Goal: Transaction & Acquisition: Obtain resource

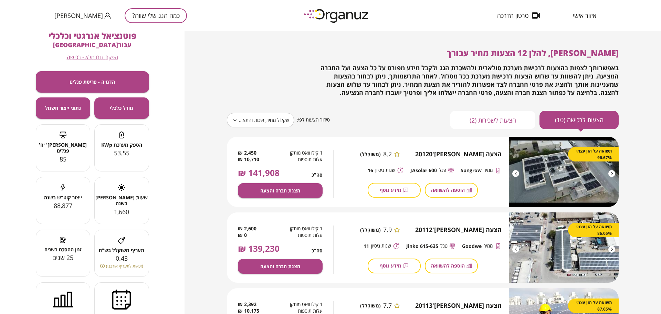
scroll to position [43, 0]
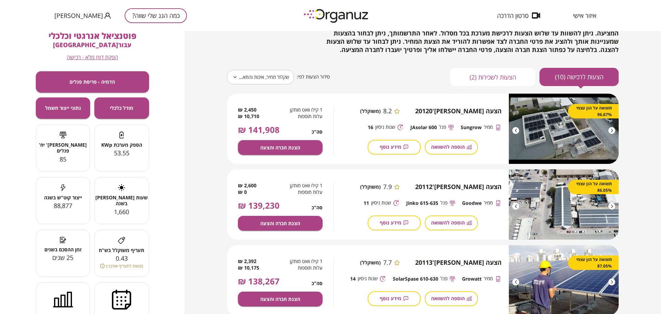
drag, startPoint x: 627, startPoint y: 14, endPoint x: 509, endPoint y: 77, distance: 133.8
click at [627, 14] on div "איזור אישי סרטון הדרכה כמה הגג שלי שווה? [PERSON_NAME]" at bounding box center [330, 15] width 661 height 31
click at [125, 13] on button "כמה הגג שלי שווה?" at bounding box center [156, 15] width 62 height 15
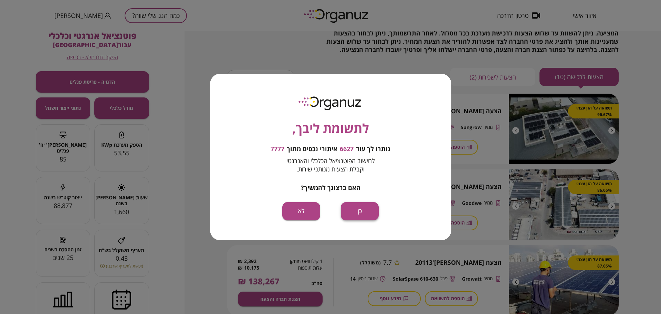
click at [356, 206] on button "כן" at bounding box center [360, 211] width 38 height 18
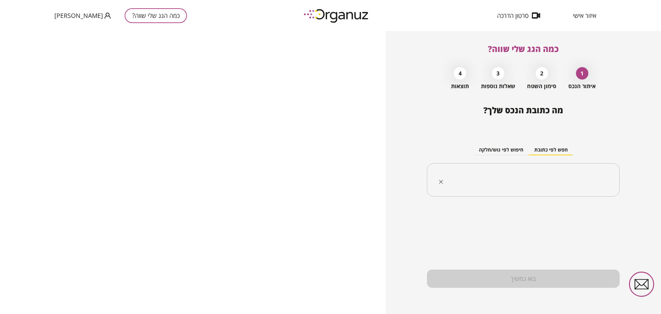
click at [506, 175] on input "text" at bounding box center [526, 180] width 171 height 17
paste input "**********"
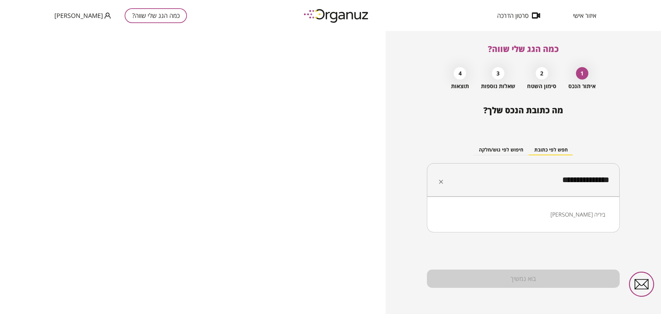
click at [579, 216] on li "[PERSON_NAME] ביריה" at bounding box center [523, 214] width 175 height 12
click at [534, 177] on input "**********" at bounding box center [526, 180] width 171 height 17
type input "**********"
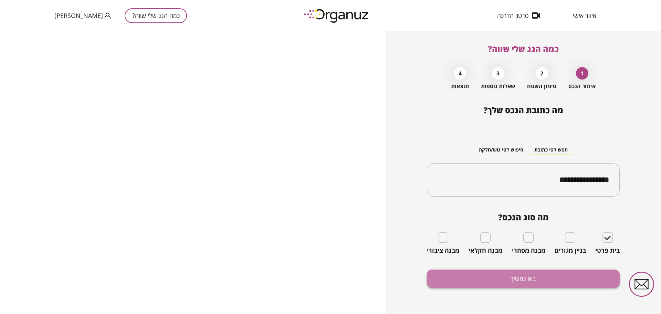
click at [598, 275] on button "בוא נמשיך" at bounding box center [523, 279] width 193 height 18
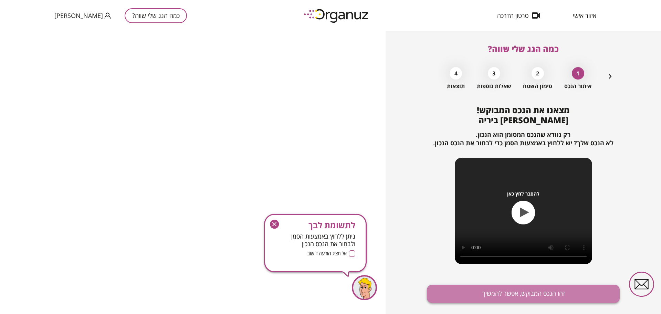
click at [563, 301] on button "זהו הנכס המבוקש, אפשר להמשיך" at bounding box center [523, 294] width 193 height 18
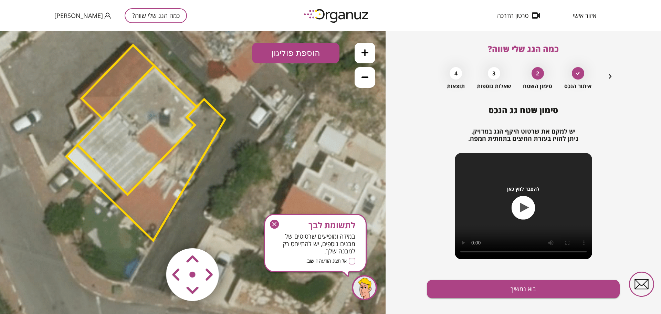
drag, startPoint x: 326, startPoint y: 125, endPoint x: 284, endPoint y: 132, distance: 42.9
click at [284, 132] on icon at bounding box center [145, 144] width 605 height 605
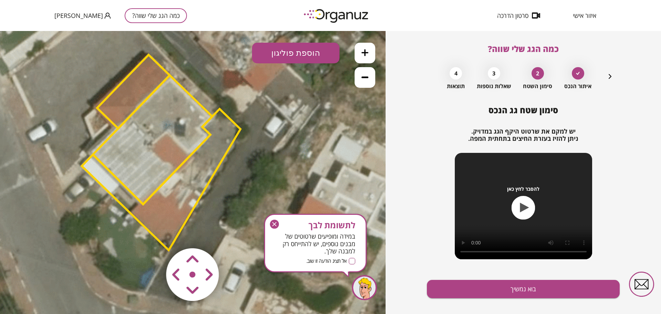
drag, startPoint x: 239, startPoint y: 142, endPoint x: 249, endPoint y: 150, distance: 12.7
click at [249, 150] on icon at bounding box center [161, 154] width 605 height 605
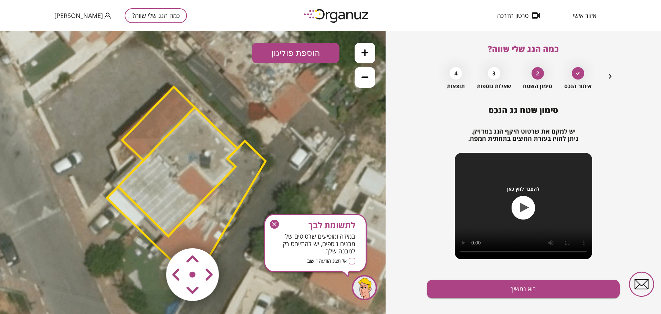
drag, startPoint x: 283, startPoint y: 177, endPoint x: 309, endPoint y: 210, distance: 42.2
click at [309, 210] on icon at bounding box center [186, 186] width 605 height 605
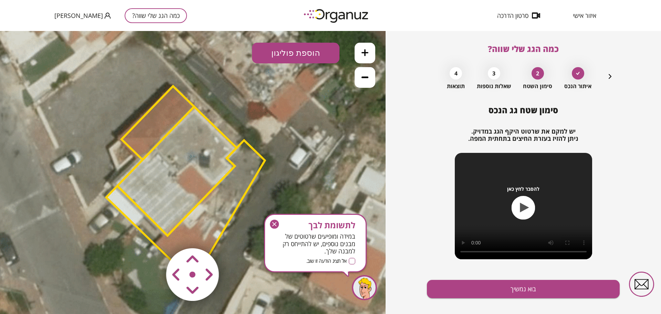
click at [152, 234] on area at bounding box center [152, 234] width 0 height 0
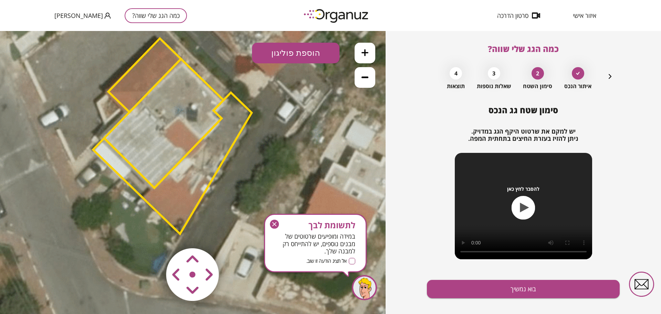
drag, startPoint x: 268, startPoint y: 165, endPoint x: 257, endPoint y: 143, distance: 25.0
click at [257, 143] on icon at bounding box center [173, 139] width 605 height 605
drag, startPoint x: 275, startPoint y: 196, endPoint x: 275, endPoint y: 227, distance: 31.0
click at [275, 227] on icon "button" at bounding box center [274, 224] width 9 height 9
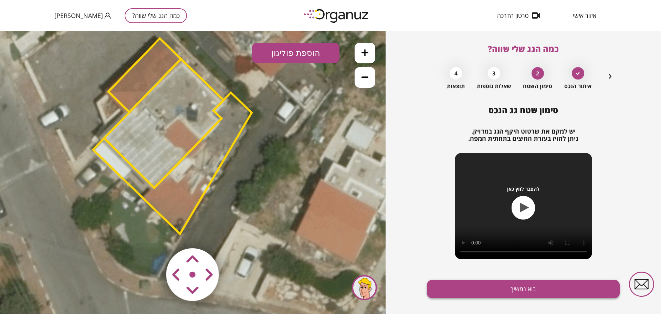
click at [539, 294] on button "בוא נמשיך" at bounding box center [523, 289] width 193 height 18
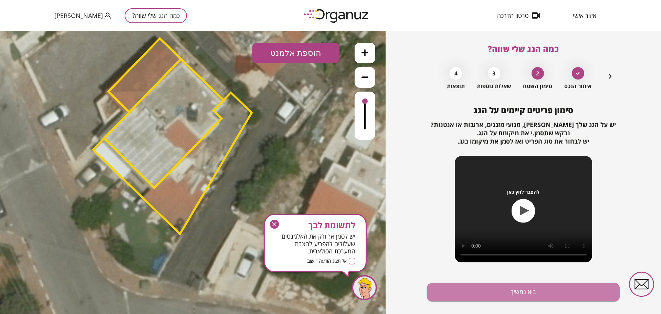
click at [539, 294] on button "בוא נמשיך" at bounding box center [523, 292] width 193 height 18
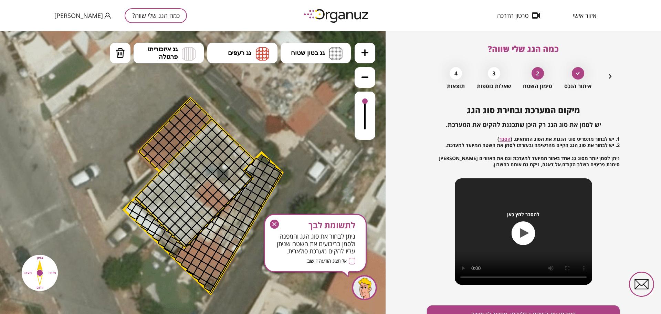
drag, startPoint x: 268, startPoint y: 162, endPoint x: 299, endPoint y: 220, distance: 66.0
click at [299, 220] on icon at bounding box center [203, 199] width 605 height 605
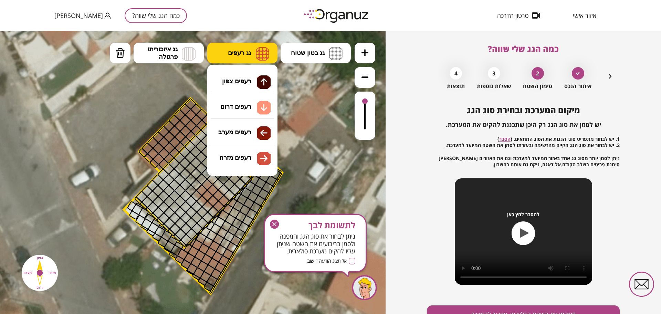
click at [252, 56] on button "גג רעפים" at bounding box center [242, 53] width 70 height 21
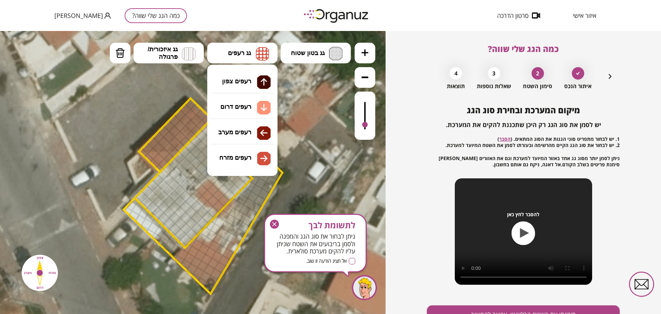
drag, startPoint x: 367, startPoint y: 104, endPoint x: 364, endPoint y: 125, distance: 20.9
click at [364, 125] on div at bounding box center [365, 116] width 21 height 48
click at [252, 130] on div ".st0 { fill: #FFFFFF; } 10" at bounding box center [193, 172] width 386 height 283
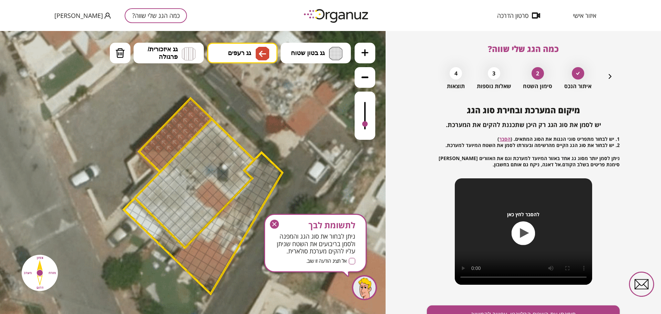
drag, startPoint x: 174, startPoint y: 146, endPoint x: 216, endPoint y: 105, distance: 58.7
click at [203, 106] on div ".st0 { fill: #FFFFFF; }" at bounding box center [203, 199] width 605 height 605
click at [612, 79] on icon "button" at bounding box center [610, 76] width 8 height 8
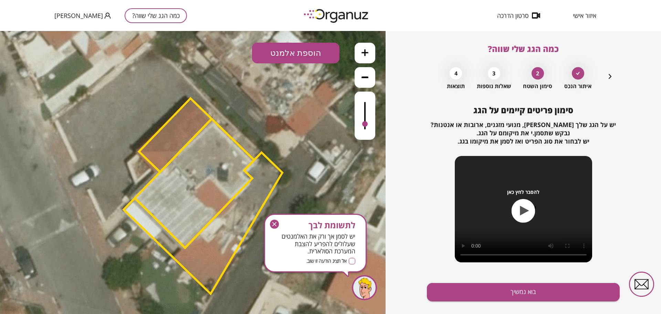
click at [285, 53] on button "הוספת אלמנט" at bounding box center [296, 53] width 88 height 21
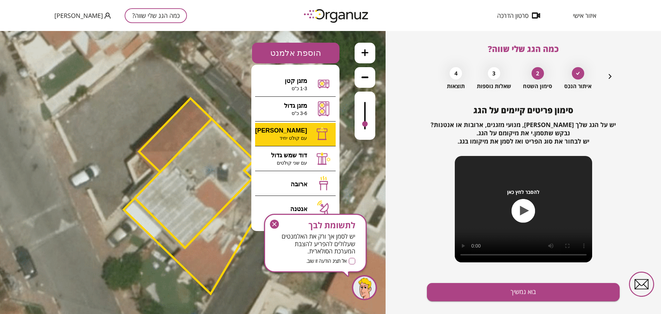
click at [311, 136] on div ".st0 { fill: #FFFFFF; } 10" at bounding box center [193, 172] width 386 height 283
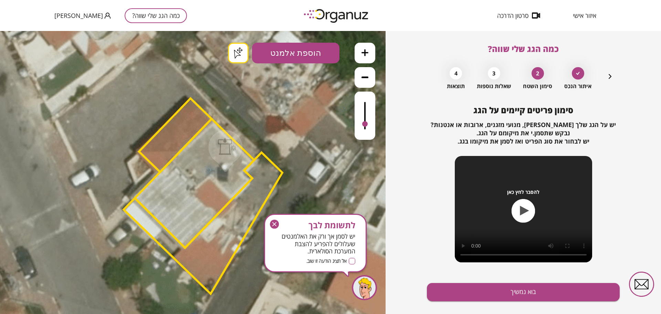
click at [274, 226] on icon "button" at bounding box center [274, 224] width 9 height 9
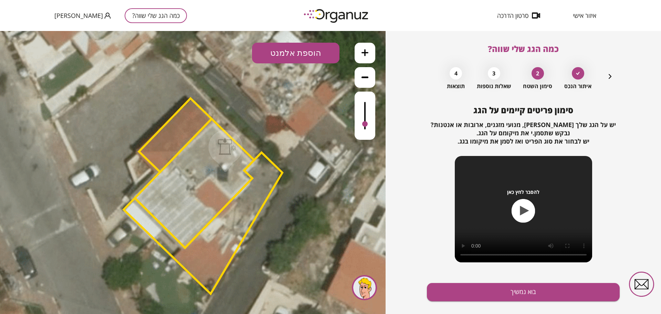
click at [237, 54] on div ".st0 { fill: #FFFFFF; } .st0 { fill: #FFFFFF; }" at bounding box center [193, 172] width 386 height 283
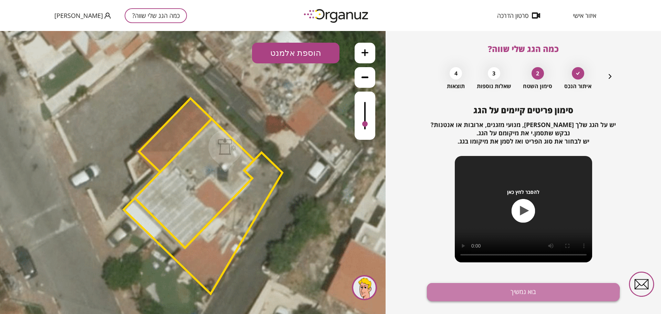
click at [510, 296] on button "בוא נמשיך" at bounding box center [523, 292] width 193 height 18
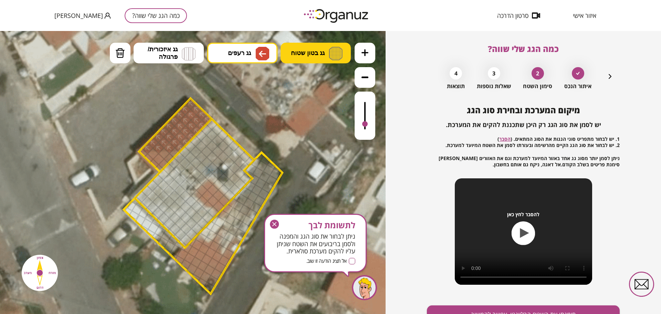
click at [334, 55] on img at bounding box center [336, 53] width 14 height 13
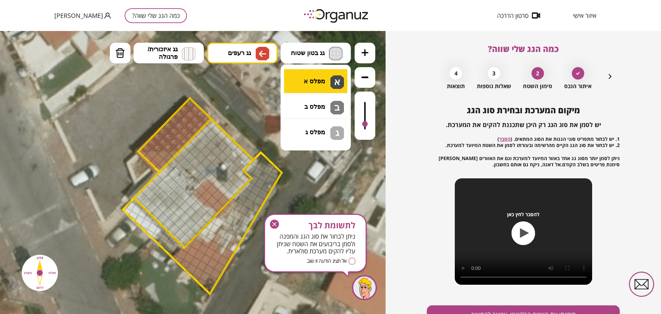
click at [329, 76] on div ".st0 { fill: #FFFFFF; } .st0 { fill: #FFFFFF; }" at bounding box center [193, 172] width 386 height 283
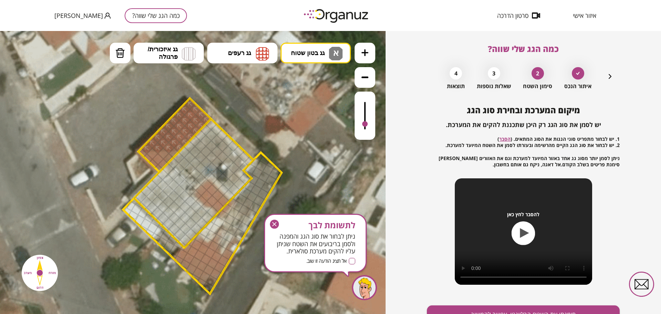
click at [367, 107] on div at bounding box center [365, 116] width 21 height 48
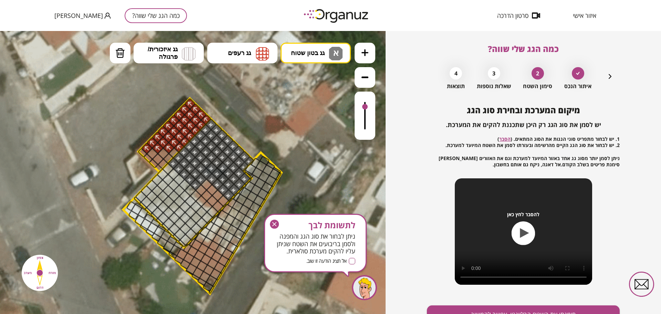
drag, startPoint x: 212, startPoint y: 127, endPoint x: 204, endPoint y: 138, distance: 13.4
click at [262, 58] on img at bounding box center [262, 54] width 13 height 14
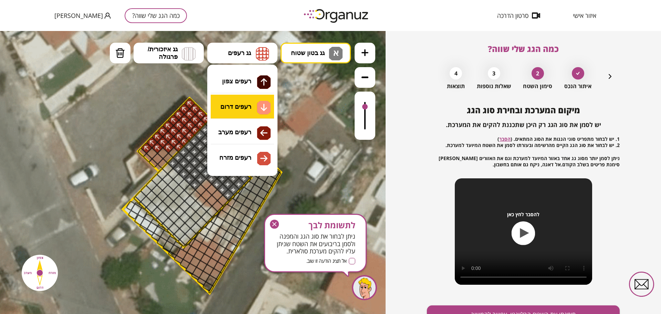
click at [258, 101] on div ".st0 { fill: #FFFFFF; } .st0 { fill: #FFFFFF; }" at bounding box center [193, 172] width 386 height 283
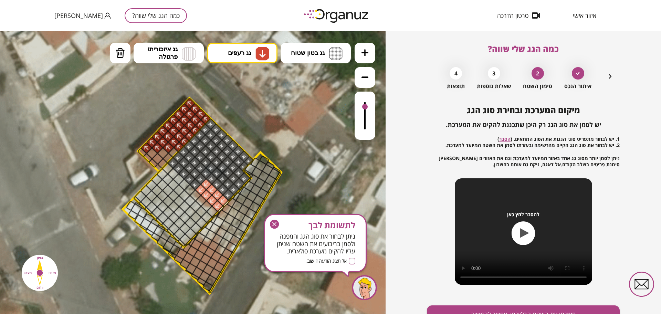
drag, startPoint x: 223, startPoint y: 199, endPoint x: 224, endPoint y: 204, distance: 5.7
click at [302, 55] on span "גג בטון שטוח" at bounding box center [308, 53] width 34 height 8
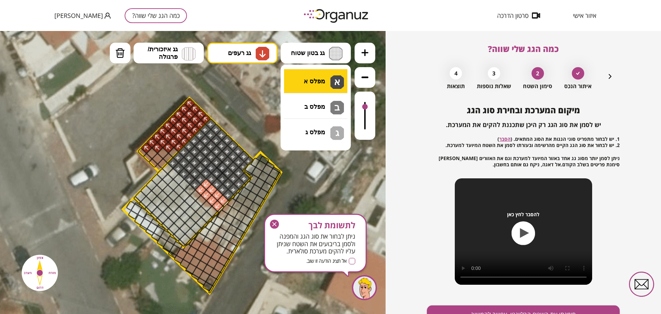
click at [305, 76] on div ".st0 { fill: #FFFFFF; } .st0 { fill: #FFFFFF; }" at bounding box center [193, 172] width 386 height 283
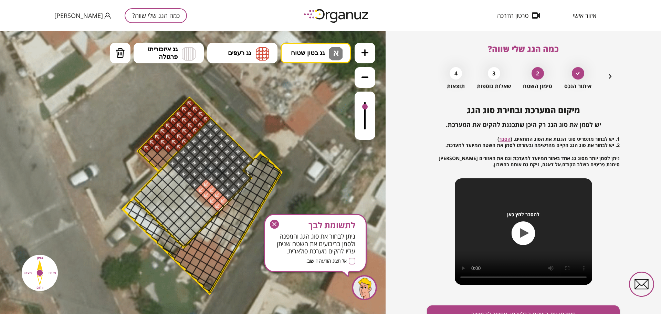
drag, startPoint x: 231, startPoint y: 197, endPoint x: 236, endPoint y: 167, distance: 30.8
click at [123, 56] on img at bounding box center [120, 53] width 10 height 10
click at [248, 171] on div at bounding box center [248, 175] width 8 height 8
click at [275, 227] on icon "button" at bounding box center [274, 224] width 9 height 9
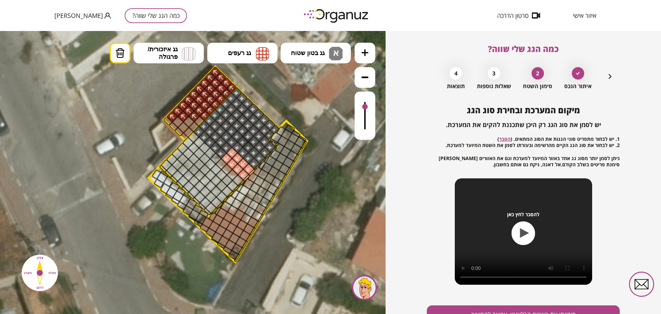
drag, startPoint x: 293, startPoint y: 226, endPoint x: 319, endPoint y: 194, distance: 40.6
click at [319, 194] on icon at bounding box center [228, 167] width 605 height 605
click at [315, 53] on span "גג בטון שטוח" at bounding box center [308, 53] width 34 height 8
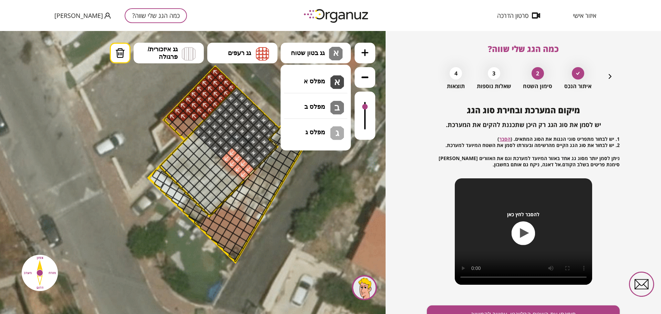
click at [319, 83] on div ".st0 { fill: #FFFFFF; } .st0 { fill: #FFFFFF; }" at bounding box center [193, 172] width 386 height 283
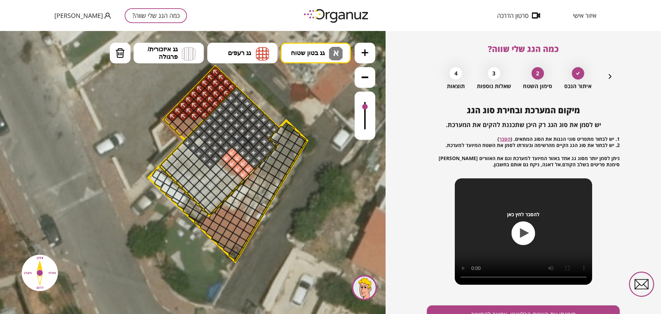
drag, startPoint x: 194, startPoint y: 143, endPoint x: 202, endPoint y: 145, distance: 8.0
click at [308, 50] on span "גג בטון שטוח" at bounding box center [308, 53] width 34 height 8
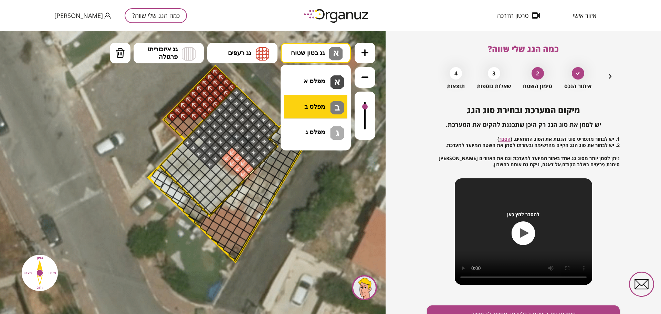
click at [313, 105] on div ".st0 { fill: #FFFFFF; } .st0 { fill: #FFFFFF; }" at bounding box center [193, 172] width 386 height 283
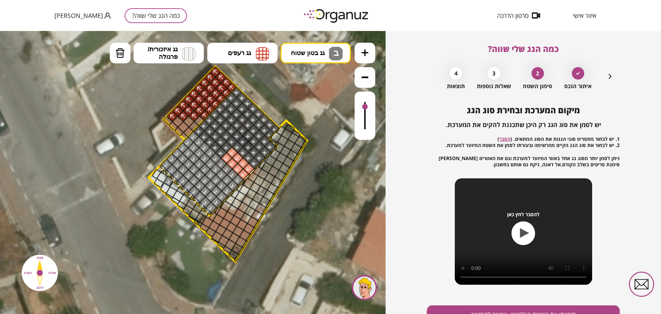
drag, startPoint x: 192, startPoint y: 137, endPoint x: 179, endPoint y: 147, distance: 15.7
click at [113, 48] on button "מחיקה" at bounding box center [120, 53] width 21 height 21
drag, startPoint x: 165, startPoint y: 179, endPoint x: 152, endPoint y: 175, distance: 13.1
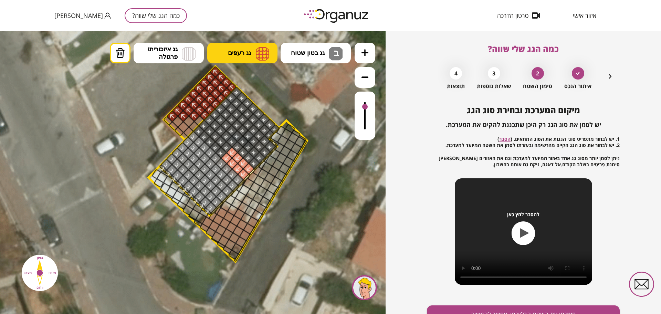
click at [238, 45] on button "גג רעפים" at bounding box center [242, 53] width 70 height 21
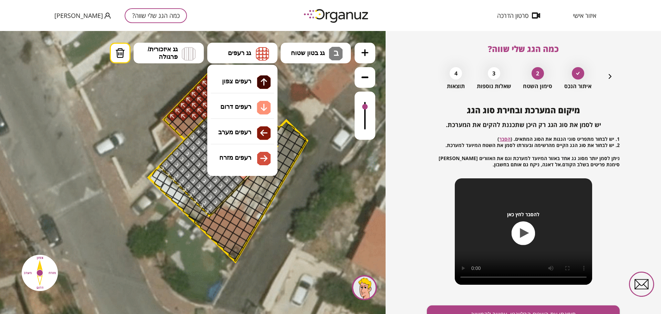
click at [254, 107] on div ".st0 { fill: #FFFFFF; } .st0 { fill: #FFFFFF; }" at bounding box center [193, 172] width 386 height 283
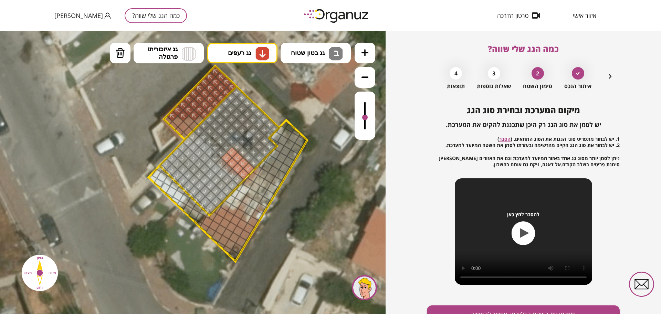
drag, startPoint x: 363, startPoint y: 105, endPoint x: 361, endPoint y: 118, distance: 13.6
click at [361, 118] on div at bounding box center [365, 116] width 21 height 48
drag, startPoint x: 258, startPoint y: 209, endPoint x: 264, endPoint y: 213, distance: 7.0
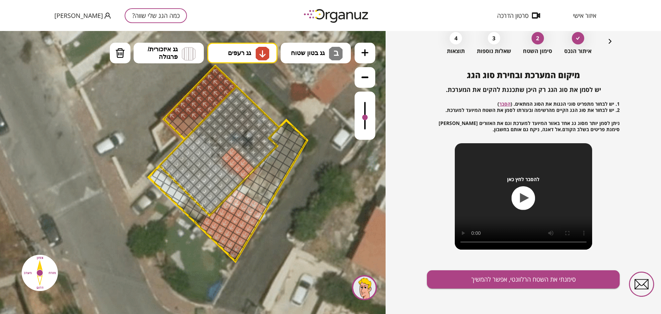
scroll to position [36, 0]
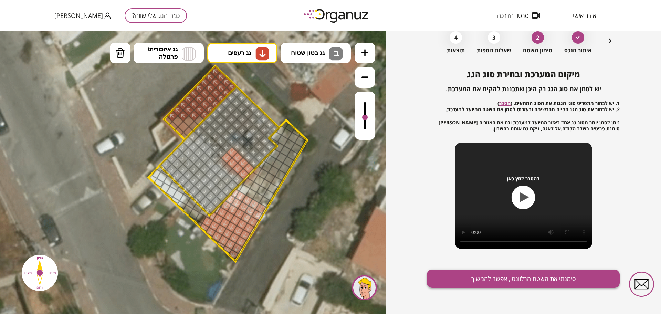
click at [520, 277] on button "סימנתי את השטח הרלוונטי, אפשר להמשיך" at bounding box center [523, 279] width 193 height 18
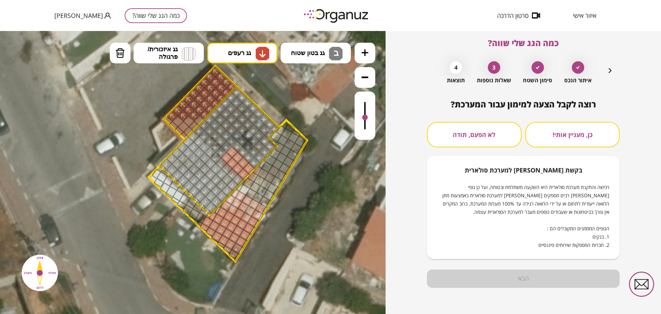
scroll to position [6, 0]
click at [466, 137] on button "לא הפעם, תודה" at bounding box center [474, 134] width 95 height 25
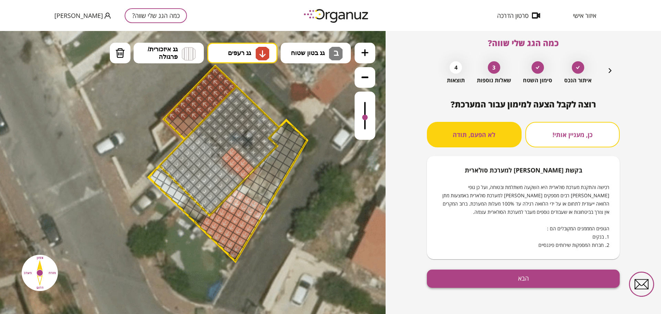
click at [508, 279] on button "הבא" at bounding box center [523, 279] width 193 height 18
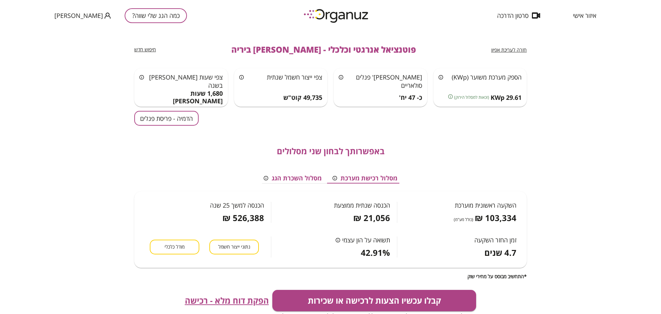
click at [160, 121] on button "הדמיה - פריסת פנלים" at bounding box center [166, 118] width 64 height 15
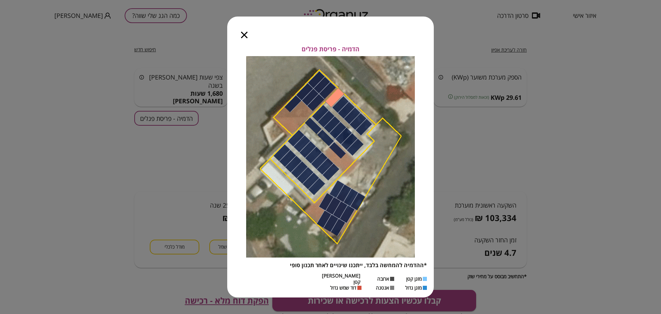
click at [245, 36] on icon "button" at bounding box center [244, 35] width 7 height 7
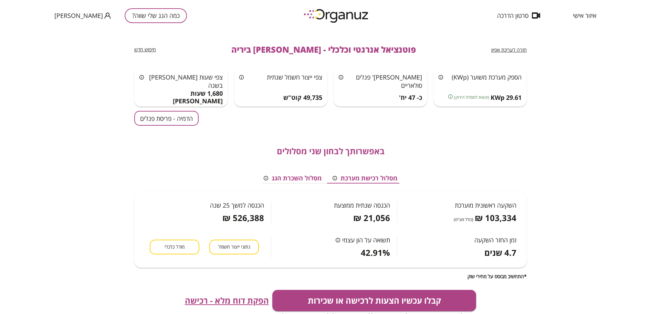
click at [518, 49] on span "חזרה לעריכת אפיון" at bounding box center [509, 50] width 35 height 7
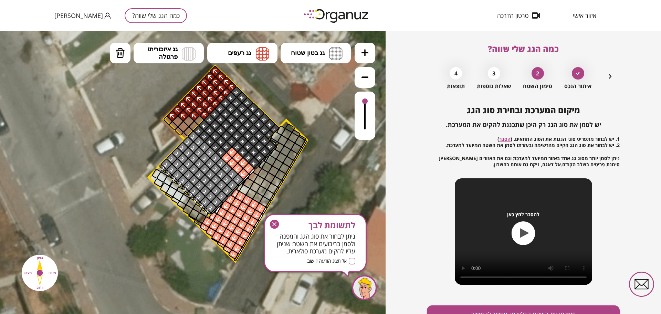
click at [274, 225] on icon "button" at bounding box center [275, 224] width 4 height 4
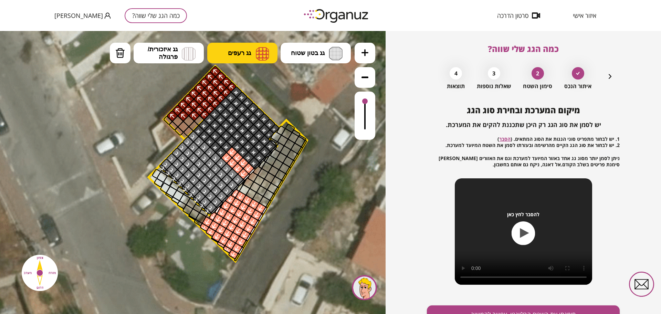
click at [250, 53] on span "גג רעפים" at bounding box center [239, 53] width 23 height 8
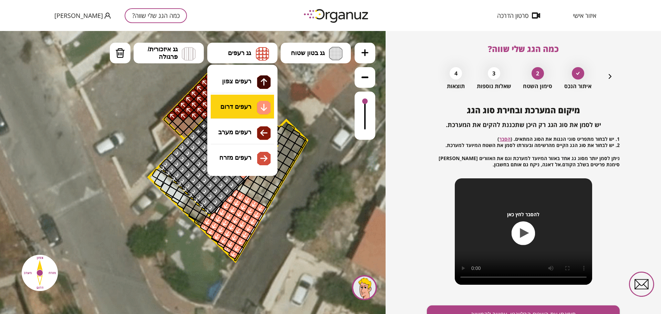
click at [250, 106] on div ".st0 { fill: #FFFFFF; } .st0 { fill: #FFFFFF; }" at bounding box center [193, 172] width 386 height 283
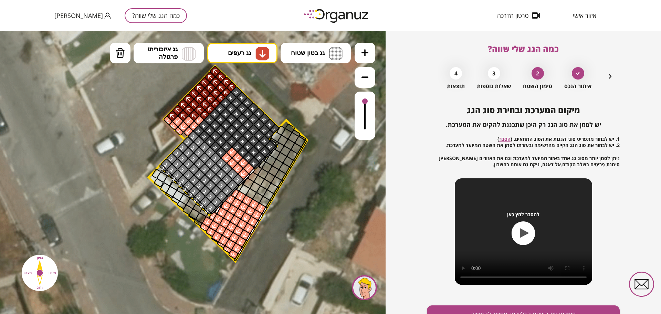
drag, startPoint x: 197, startPoint y: 121, endPoint x: 181, endPoint y: 132, distance: 18.8
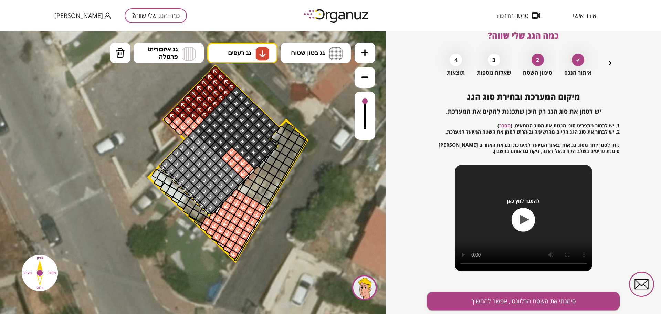
scroll to position [36, 0]
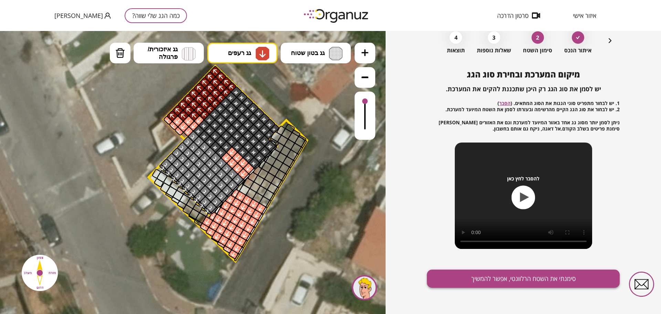
click at [488, 282] on button "סימנתי את השטח הרלוונטי, אפשר להמשיך" at bounding box center [523, 279] width 193 height 18
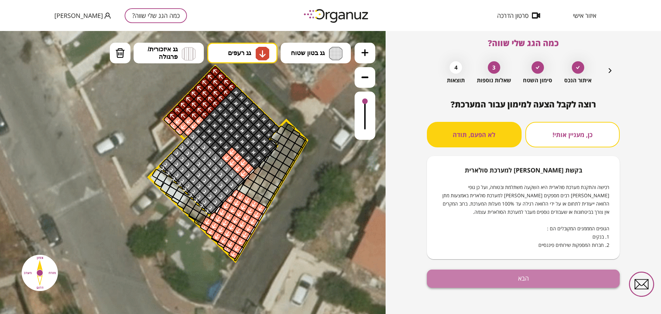
click at [478, 286] on button "הבא" at bounding box center [523, 279] width 193 height 18
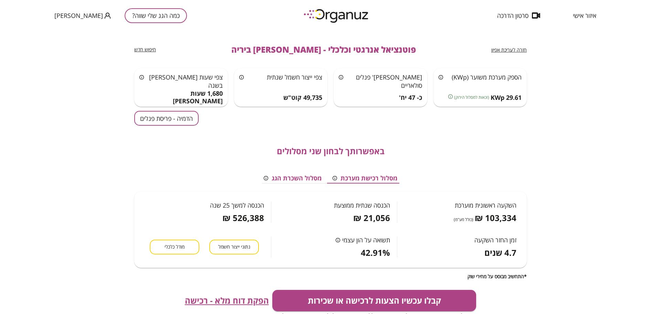
click at [183, 126] on div "באפשרותך לבחון שני מסלולים מסלול רכישת מערכת מסלול השכרת הגג השקעה ראשונית מוער…" at bounding box center [330, 203] width 393 height 154
click at [182, 124] on button "הדמיה - פריסת פנלים" at bounding box center [166, 118] width 64 height 15
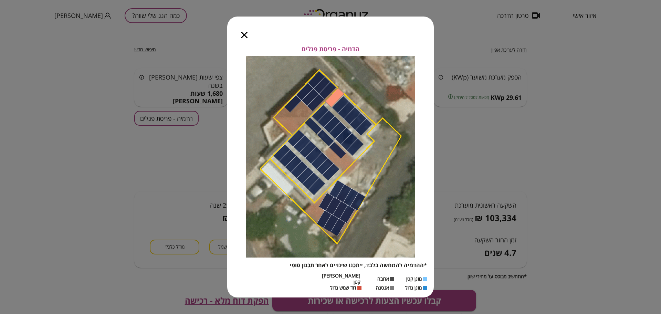
click at [244, 38] on icon "button" at bounding box center [244, 35] width 7 height 7
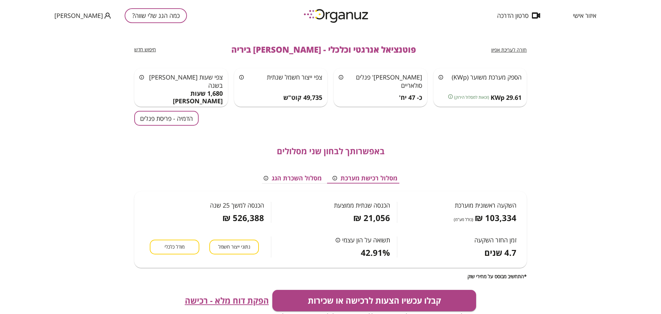
click at [507, 48] on span "חזרה לעריכת אפיון" at bounding box center [509, 50] width 35 height 7
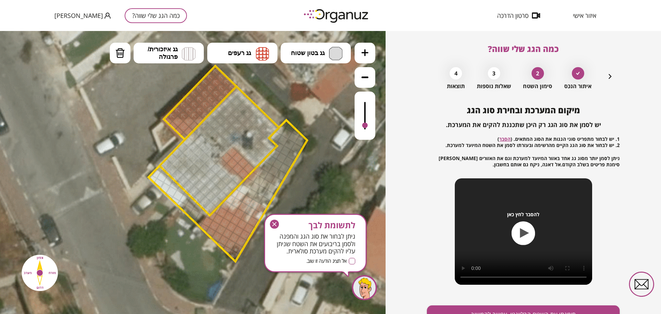
drag, startPoint x: 365, startPoint y: 102, endPoint x: 367, endPoint y: 126, distance: 24.5
click at [367, 126] on div at bounding box center [365, 126] width 6 height 6
click at [242, 55] on span "גג רעפים" at bounding box center [239, 53] width 23 height 8
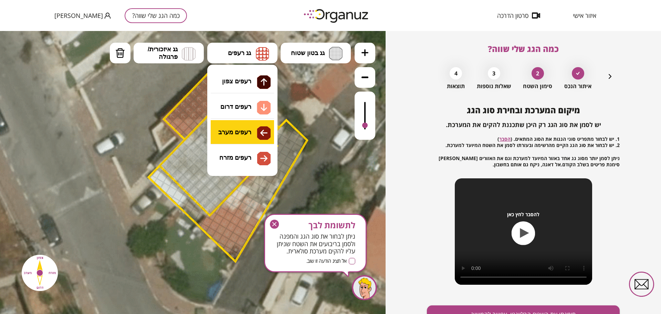
click at [256, 133] on div ".st0 { fill: #FFFFFF; } .st0 { fill: #FFFFFF; }" at bounding box center [193, 172] width 386 height 283
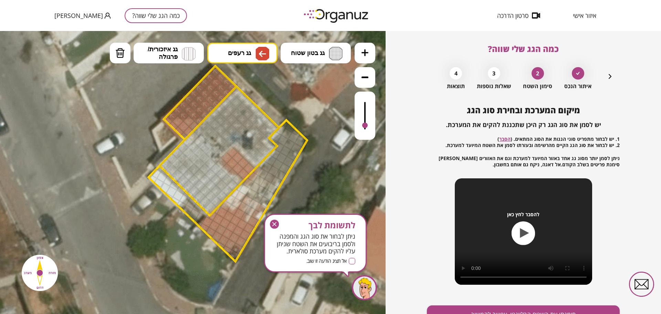
click at [197, 122] on div at bounding box center [199, 120] width 11 height 11
click at [190, 120] on div at bounding box center [189, 121] width 12 height 12
click at [176, 120] on div at bounding box center [178, 121] width 12 height 12
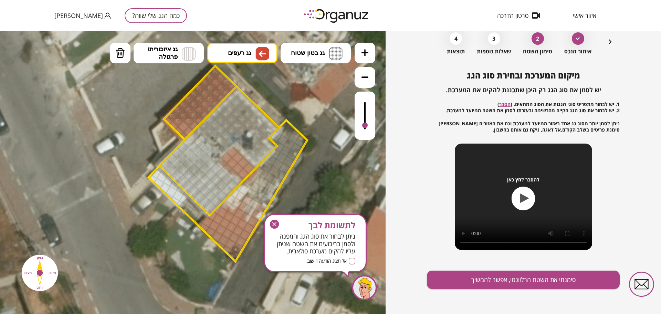
scroll to position [36, 0]
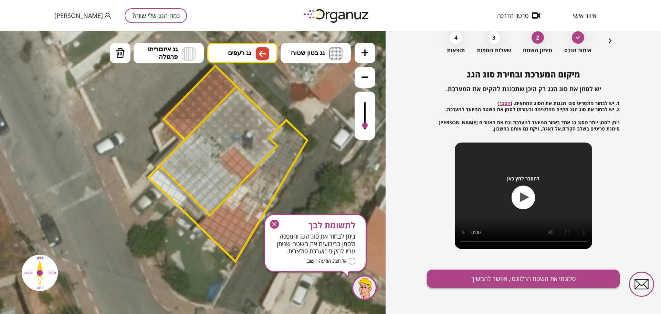
click at [477, 281] on button "סימנתי את השטח הרלוונטי, אפשר להמשיך" at bounding box center [523, 279] width 193 height 18
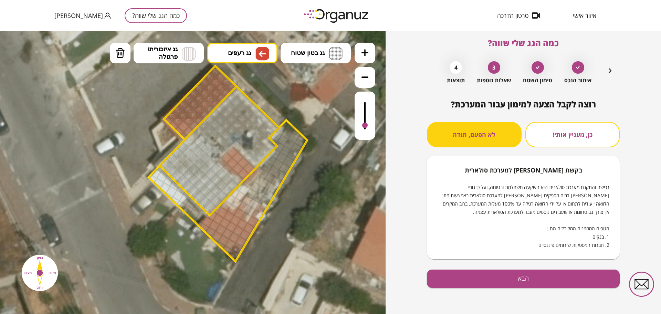
scroll to position [6, 0]
click at [464, 283] on button "הבא" at bounding box center [523, 279] width 193 height 18
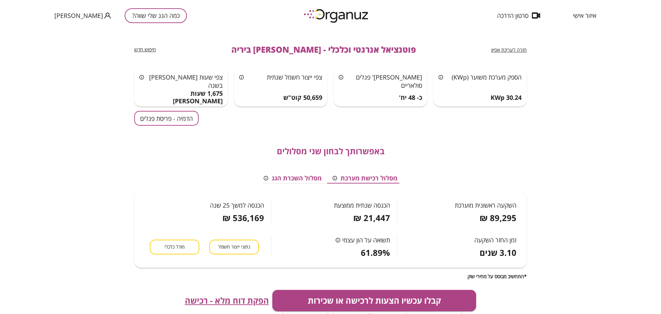
click at [188, 122] on button "הדמיה - פריסת פנלים" at bounding box center [166, 118] width 64 height 15
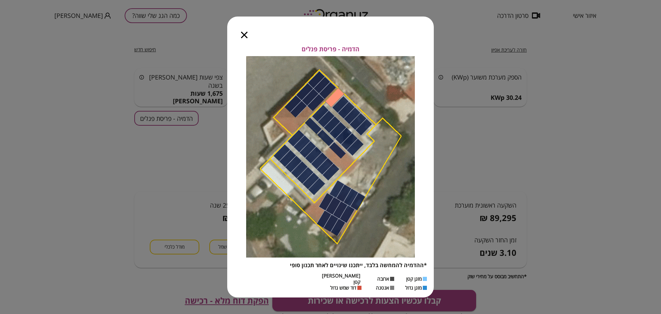
click at [245, 35] on icon "button" at bounding box center [244, 35] width 7 height 7
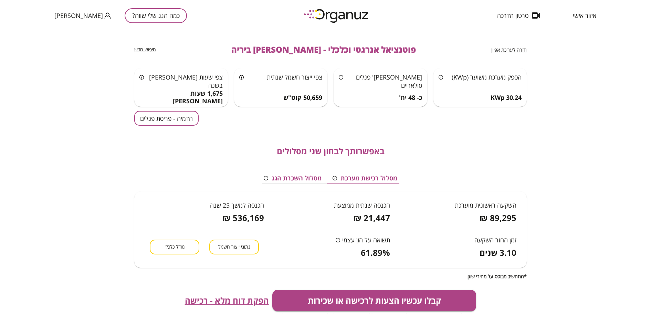
click at [176, 248] on span "מודל כלכלי" at bounding box center [175, 247] width 20 height 7
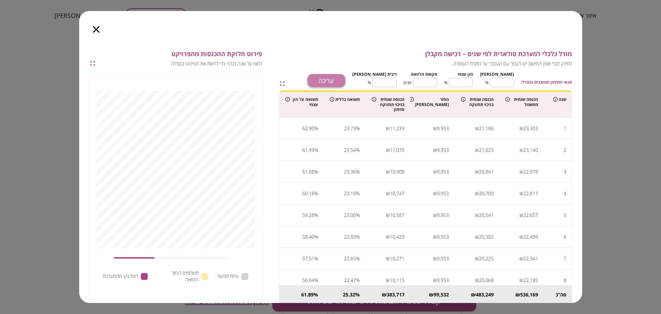
click at [340, 83] on button "עריכה" at bounding box center [327, 80] width 38 height 13
click at [506, 81] on input "**" at bounding box center [502, 82] width 24 height 18
type input "*"
type input "***"
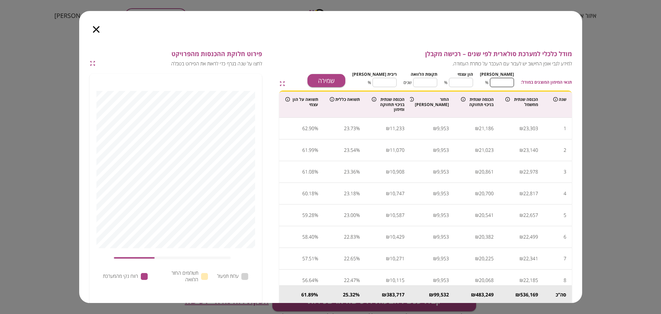
type input "*"
click at [432, 81] on input "**" at bounding box center [425, 82] width 24 height 18
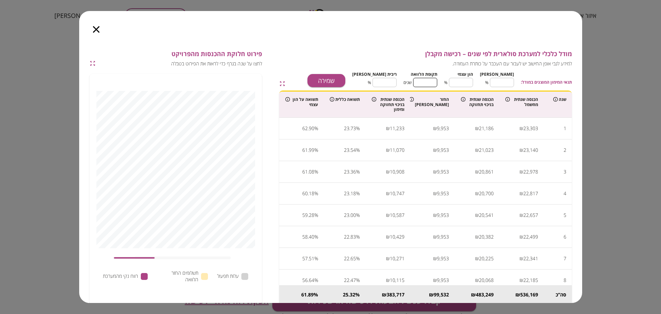
type input "*"
click at [397, 81] on input "****" at bounding box center [385, 82] width 24 height 18
click at [346, 79] on button "שמירה" at bounding box center [327, 80] width 38 height 13
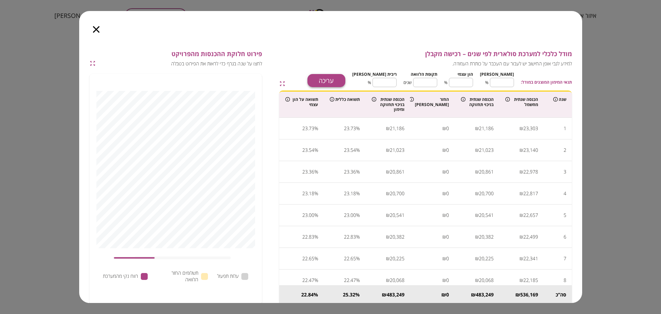
type input "****"
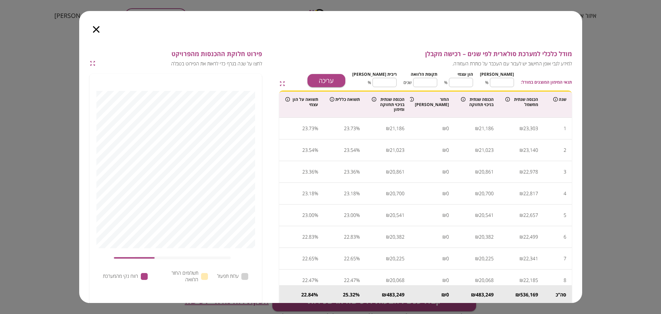
click at [100, 32] on div at bounding box center [96, 25] width 34 height 29
click at [97, 32] on icon "button" at bounding box center [96, 29] width 7 height 7
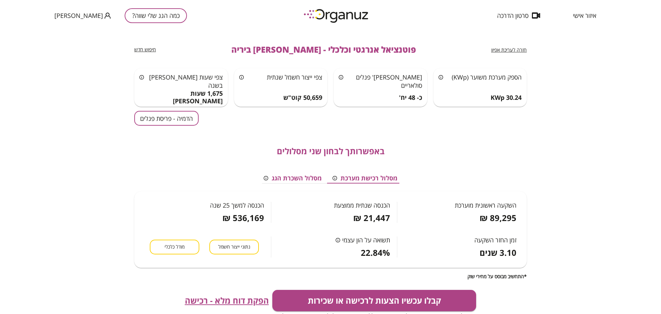
click at [226, 296] on span "הפקת דוח מלא - רכישה" at bounding box center [227, 301] width 84 height 10
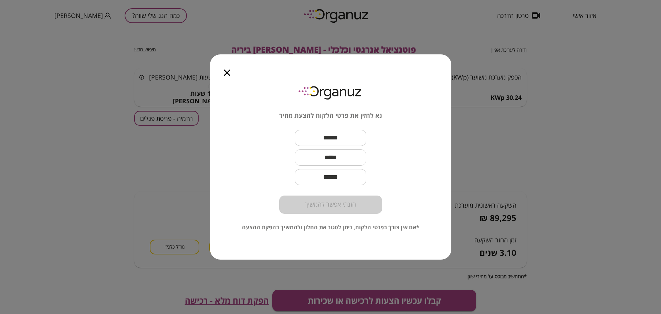
click at [226, 74] on icon "button" at bounding box center [227, 73] width 7 height 7
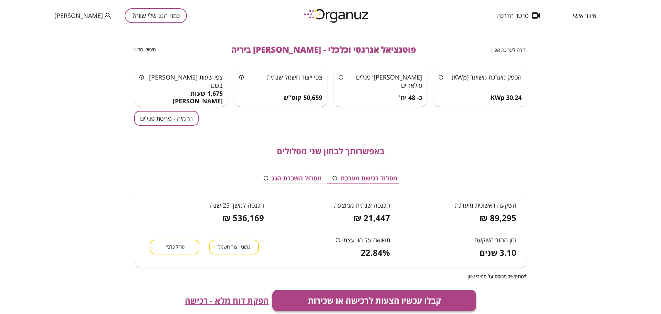
click at [430, 300] on button "קבלו עכשיו הצעות לרכישה או שכירות" at bounding box center [375, 300] width 204 height 21
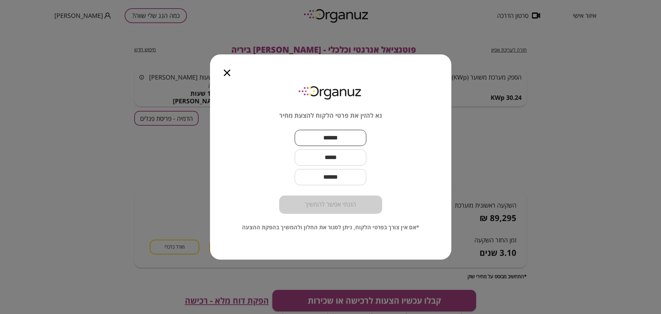
click at [349, 133] on input "text" at bounding box center [331, 138] width 72 height 20
paste input "*********"
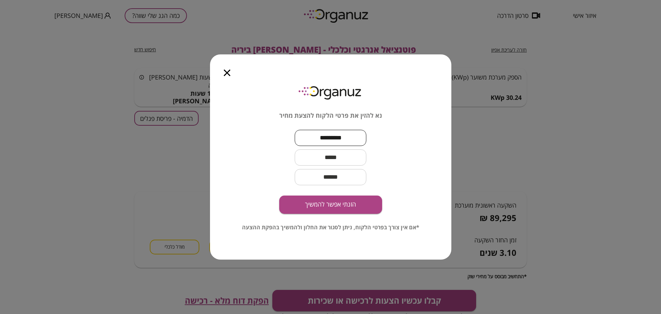
type input "*********"
click at [333, 158] on input "text" at bounding box center [331, 157] width 72 height 20
click at [315, 158] on input "text" at bounding box center [331, 157] width 72 height 20
paste input "**********"
type input "**********"
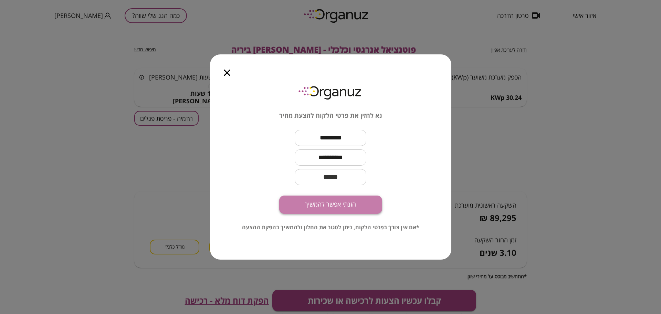
click at [362, 205] on button "הזנתי אפשר להמשיך" at bounding box center [330, 205] width 103 height 18
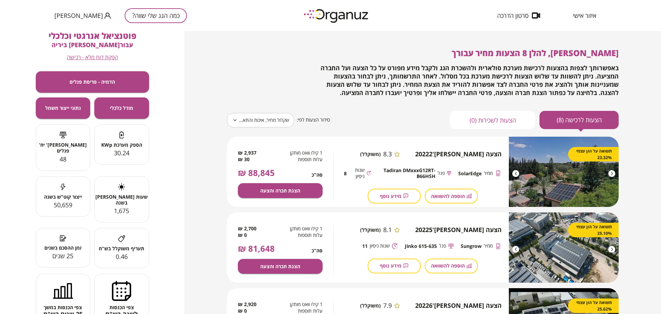
click at [256, 118] on body "**********" at bounding box center [330, 157] width 661 height 314
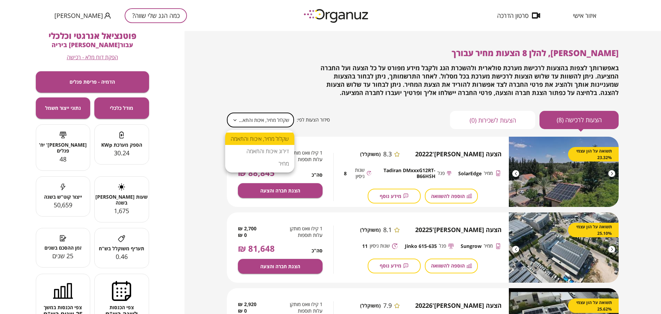
click at [281, 165] on li "מחיר" at bounding box center [259, 163] width 69 height 12
type input "*****"
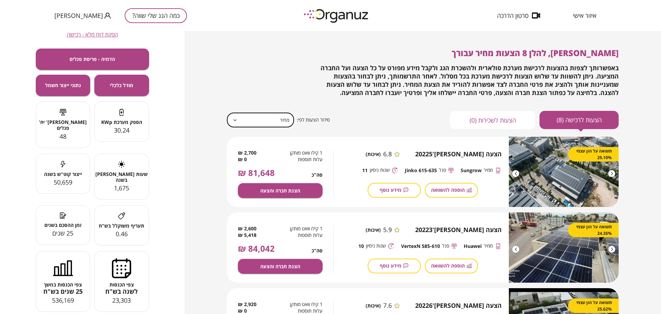
click at [253, 153] on span "2,700 ₪" at bounding box center [247, 153] width 19 height 7
click at [318, 151] on span "1 קילו וואט מותקן" at bounding box center [295, 153] width 55 height 7
drag, startPoint x: 322, startPoint y: 152, endPoint x: 229, endPoint y: 163, distance: 94.3
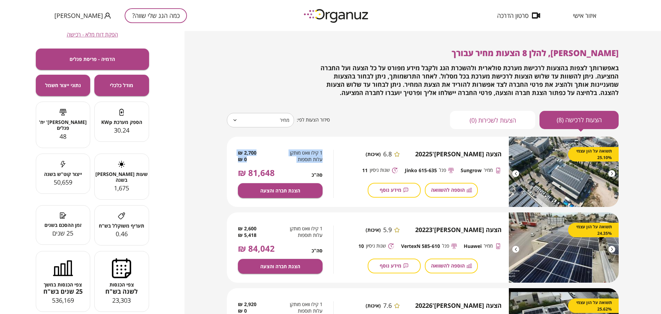
click at [229, 163] on div "1 קילו וואט מותקן 2,700 ₪ עלות תוספות 0 ₪ סה"כ 81,648 ₪ הצגת חברה והצעה" at bounding box center [280, 174] width 107 height 75
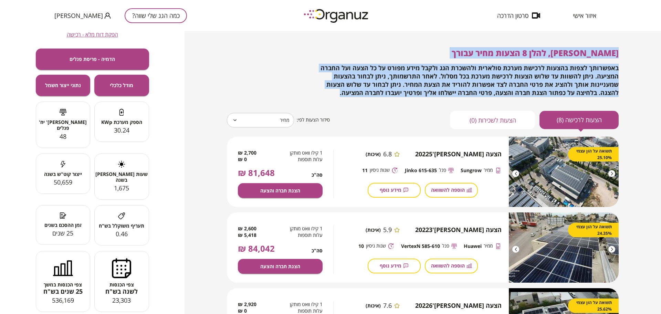
drag, startPoint x: 621, startPoint y: 47, endPoint x: 350, endPoint y: 94, distance: 275.0
click at [350, 94] on div "[PERSON_NAME], להלן 8 הצעות מחיר עבורך באפשרותך לצפות בהצעות לרכישת מערכת סולאר…" at bounding box center [423, 164] width 420 height 267
click at [350, 94] on div "באפשרותך לצפות בהצעות לרכישת מערכת סולארית ולהשכרת הגג ולקבל מידע מפורט על כל ה…" at bounding box center [463, 80] width 314 height 33
drag, startPoint x: 620, startPoint y: 51, endPoint x: 353, endPoint y: 117, distance: 274.7
click at [353, 117] on div "[PERSON_NAME], להלן 8 הצעות מחיר עבורך באפשרותך לצפות בהצעות לרכישת מערכת סולאר…" at bounding box center [423, 164] width 420 height 267
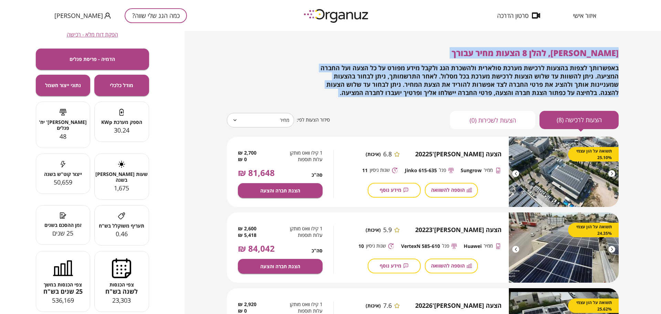
click at [342, 75] on span "באפשרותך לצפות בהצעות לרכישת מערכת סולארית ולהשכרת הגג ולקבל מידע מפורט על כל ה…" at bounding box center [470, 80] width 298 height 33
drag, startPoint x: 618, startPoint y: 51, endPoint x: 425, endPoint y: 88, distance: 196.3
click at [425, 90] on div "[PERSON_NAME], להלן 8 הצעות מחיר עבורך באפשרותך לצפות בהצעות לרכישת מערכת סולאר…" at bounding box center [423, 72] width 392 height 49
drag, startPoint x: 392, startPoint y: 94, endPoint x: 719, endPoint y: 29, distance: 333.0
click at [661, 29] on html "איזור אישי סרטון הדרכה כמה הגג שלי שווה? [PERSON_NAME] [PERSON_NAME], להלן 8 הצ…" at bounding box center [330, 157] width 661 height 314
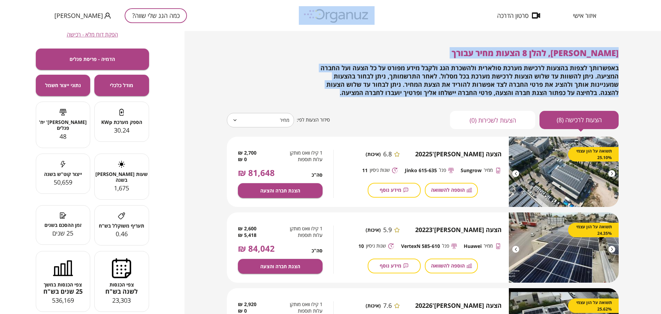
drag, startPoint x: 620, startPoint y: 50, endPoint x: 374, endPoint y: 113, distance: 253.5
click at [374, 113] on div "[PERSON_NAME], להלן 8 הצעות מחיר עבורך באפשרותך לצפות בהצעות לרכישת מערכת סולאר…" at bounding box center [423, 164] width 420 height 267
click at [374, 113] on div "הצעות לרכישה (8) הצעות לשכירות (0) סידור הצעות לפי: מחיר ***** ​" at bounding box center [423, 120] width 392 height 18
drag, startPoint x: 618, startPoint y: 48, endPoint x: 377, endPoint y: 105, distance: 247.0
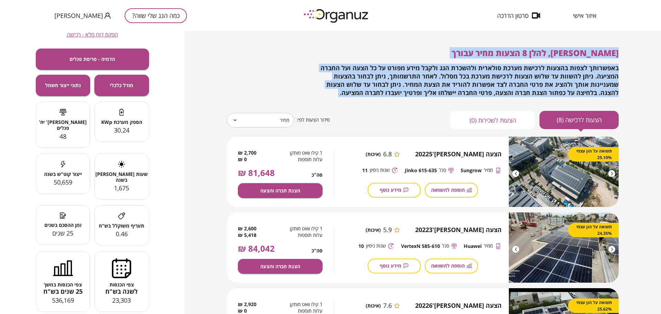
click at [377, 105] on div "[PERSON_NAME], להלן 8 הצעות מחיר עבורך באפשרותך לצפות בהצעות לרכישת מערכת סולאר…" at bounding box center [423, 88] width 392 height 81
click at [377, 104] on div "[PERSON_NAME], להלן 8 הצעות מחיר עבורך באפשרותך לצפות בהצעות לרכישת מערכת סולאר…" at bounding box center [423, 88] width 392 height 81
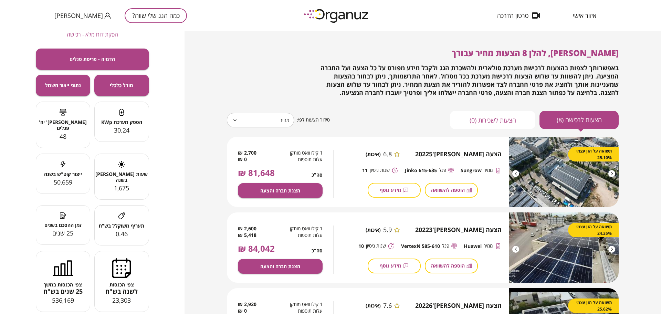
click at [639, 73] on div "[PERSON_NAME], להלן 8 הצעות מחיר עבורך באפשרותך לצפות בהצעות לרכישת מערכת סולאר…" at bounding box center [423, 172] width 477 height 283
drag, startPoint x: 615, startPoint y: 79, endPoint x: 628, endPoint y: 70, distance: 15.6
click at [615, 79] on span "באפשרותך לצפות בהצעות לרכישת מערכת סולארית ולהשכרת הגג ולקבל מידע מפורט על כל ה…" at bounding box center [470, 80] width 298 height 33
click at [295, 186] on button "הצגת חברה והצעה" at bounding box center [280, 190] width 85 height 15
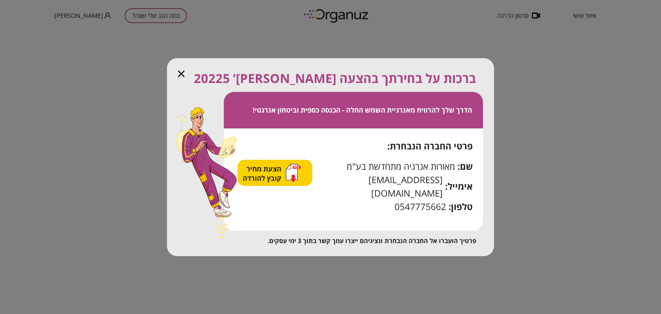
click at [283, 174] on span "הצעת מחיר קובץ להורדה" at bounding box center [263, 173] width 40 height 19
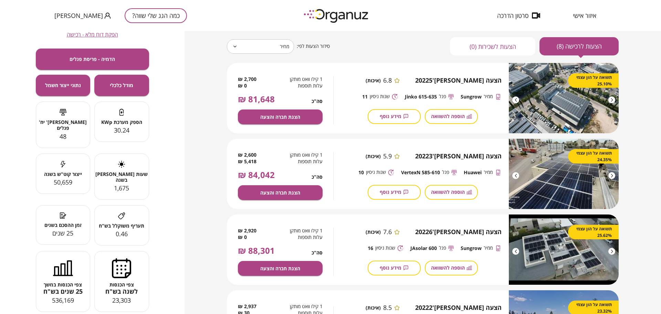
scroll to position [86, 0]
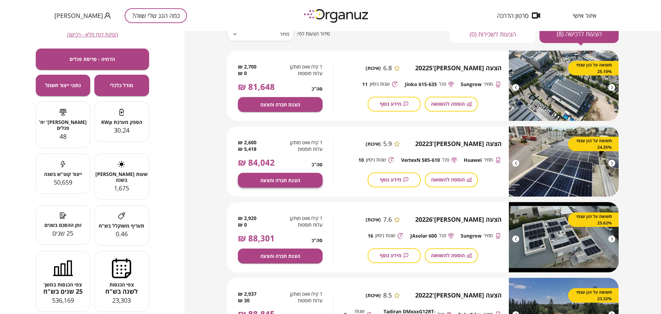
click at [294, 178] on span "הצגת חברה והצעה" at bounding box center [280, 180] width 40 height 6
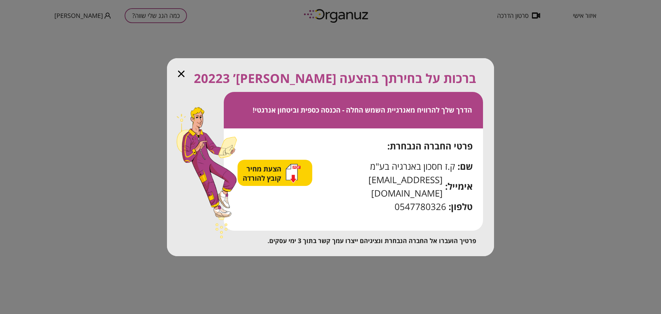
click at [283, 180] on span "הצעת מחיר קובץ להורדה" at bounding box center [263, 173] width 40 height 19
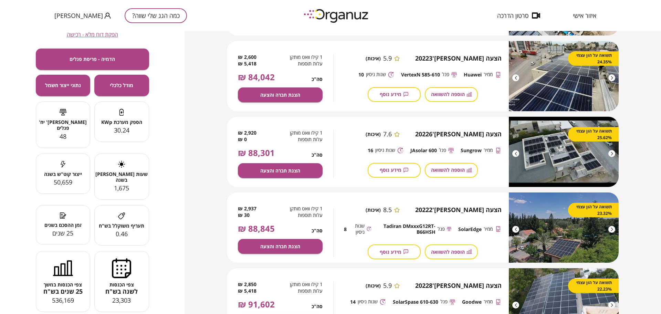
scroll to position [172, 0]
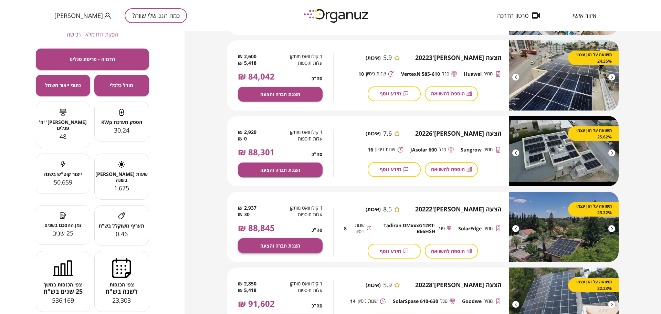
click at [293, 245] on span "הצגת חברה והצעה" at bounding box center [280, 246] width 40 height 6
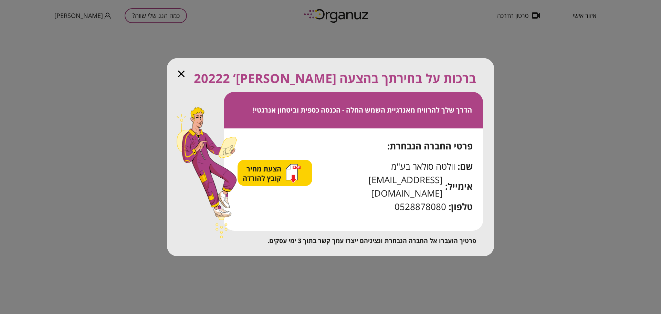
click at [283, 180] on span "הצעת מחיר קובץ להורדה" at bounding box center [263, 173] width 40 height 19
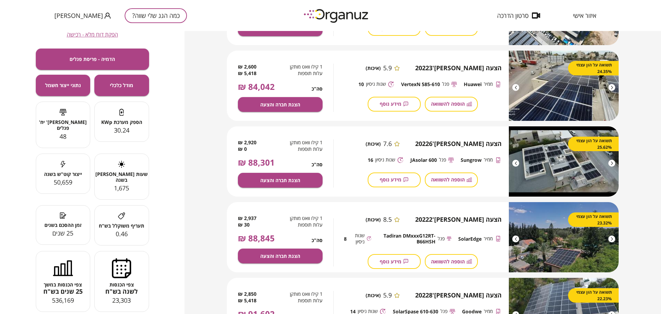
scroll to position [129, 0]
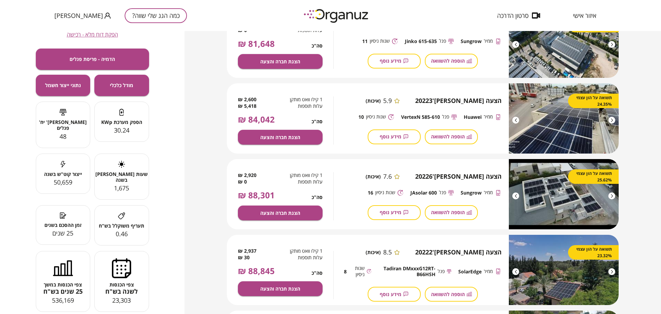
drag, startPoint x: 644, startPoint y: 103, endPoint x: 640, endPoint y: 98, distance: 6.1
click at [644, 103] on div "[PERSON_NAME], להלן 8 הצעות מחיר עבורך באפשרותך לצפות בהצעות לרכישת מערכת סולאר…" at bounding box center [423, 172] width 477 height 283
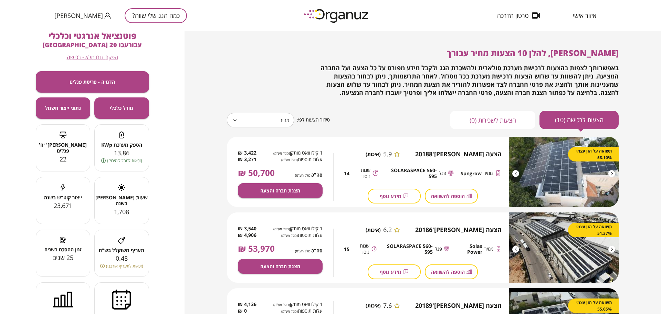
scroll to position [129, 0]
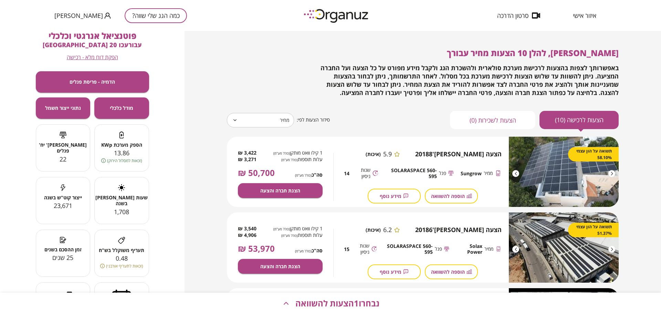
scroll to position [129, 0]
